Goal: Find specific page/section: Find specific page/section

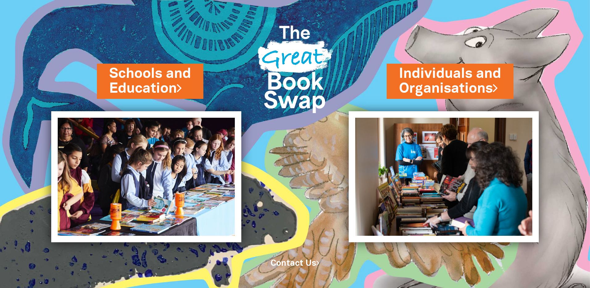
click at [440, 69] on link "Individuals and Organisations" at bounding box center [450, 81] width 102 height 34
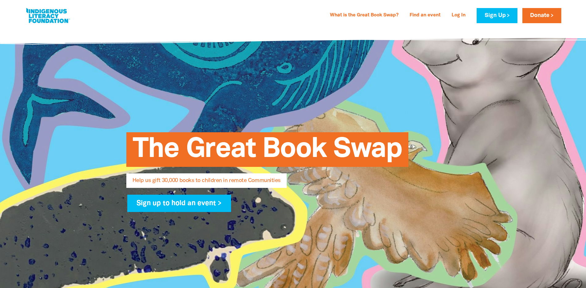
select select "AU"
click at [429, 14] on link "Find an event" at bounding box center [425, 15] width 38 height 10
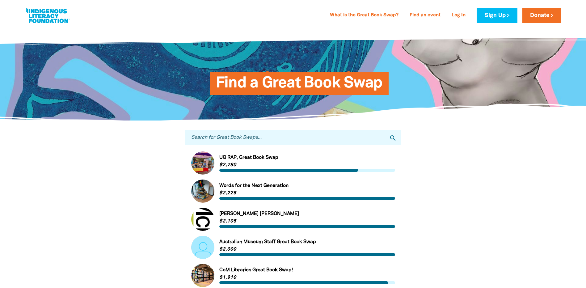
click at [292, 137] on input "Search for Great Book Swaps..." at bounding box center [293, 137] width 216 height 15
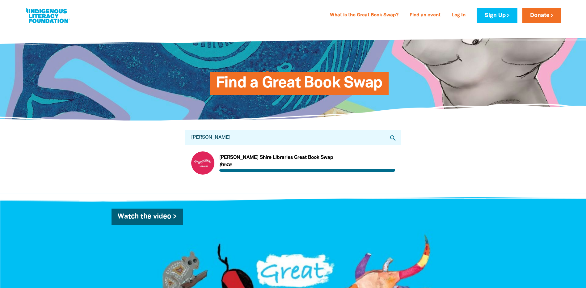
type input "[PERSON_NAME]"
click at [278, 161] on link "Link to [PERSON_NAME] Shire Libraries Great Book Swap" at bounding box center [293, 162] width 204 height 23
